Goal: Transaction & Acquisition: Purchase product/service

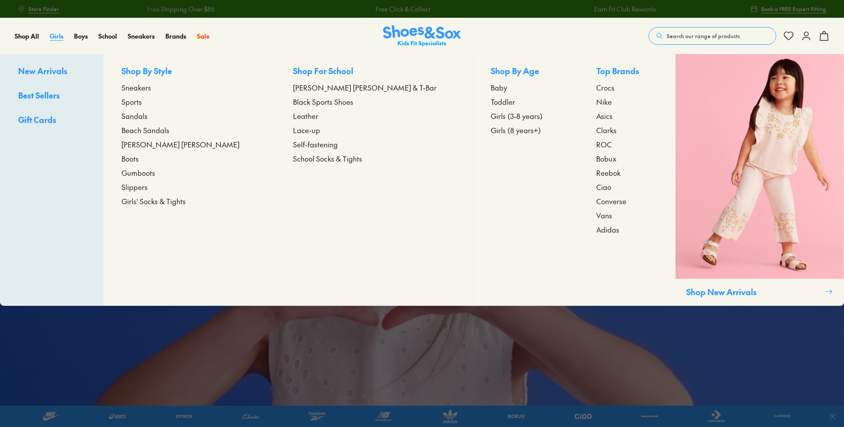
click at [59, 37] on span "Girls" at bounding box center [57, 35] width 14 height 9
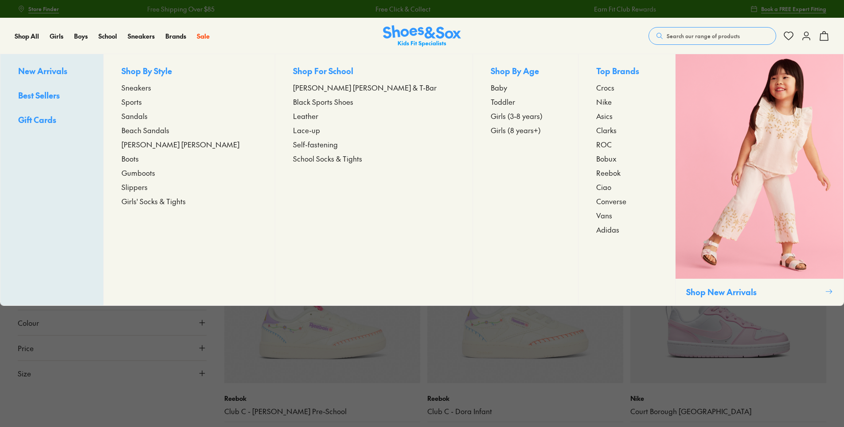
click at [175, 144] on span "[PERSON_NAME] [PERSON_NAME]" at bounding box center [181, 144] width 118 height 11
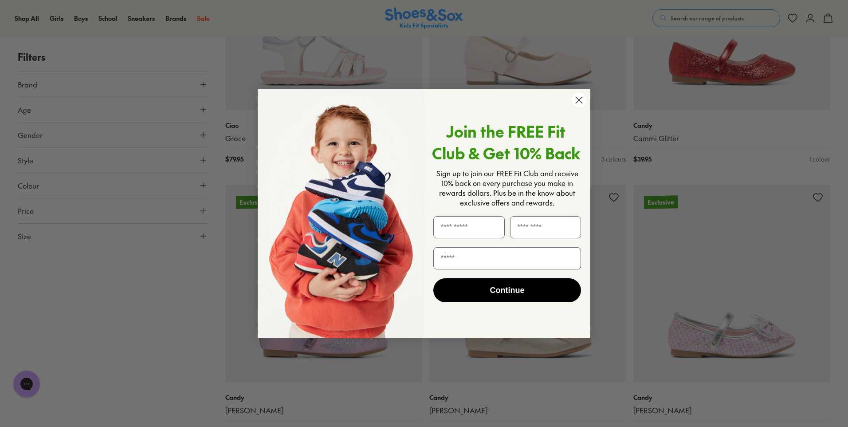
click at [576, 101] on icon "Close dialog" at bounding box center [579, 100] width 16 height 16
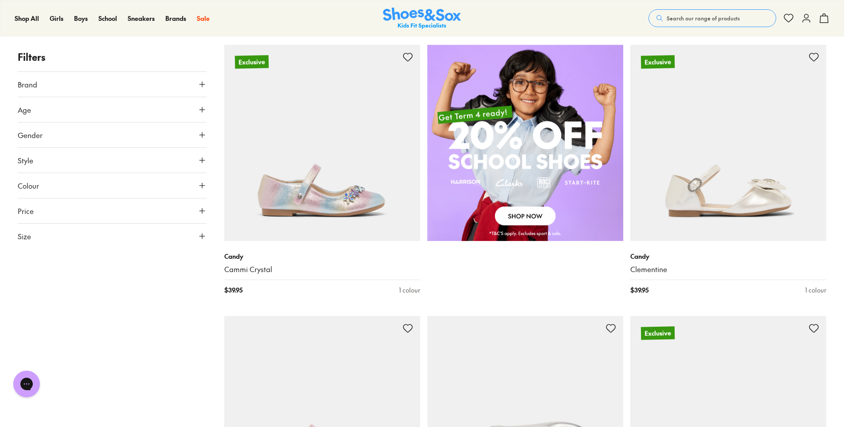
scroll to position [843, 0]
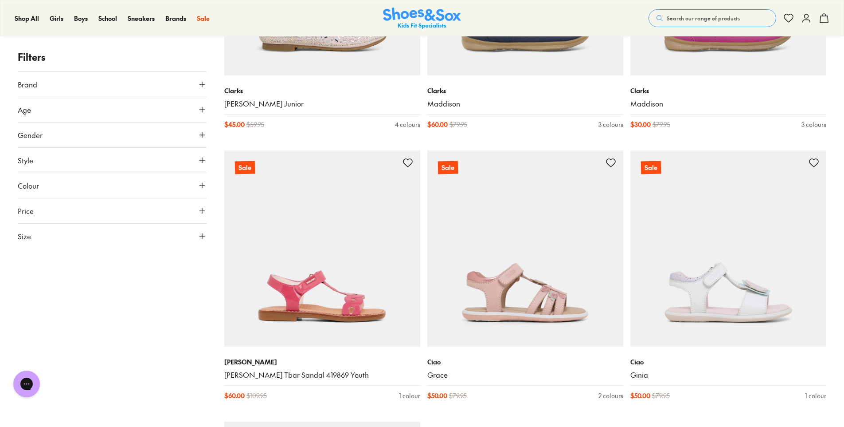
scroll to position [3548, 0]
